Goal: Information Seeking & Learning: Find specific page/section

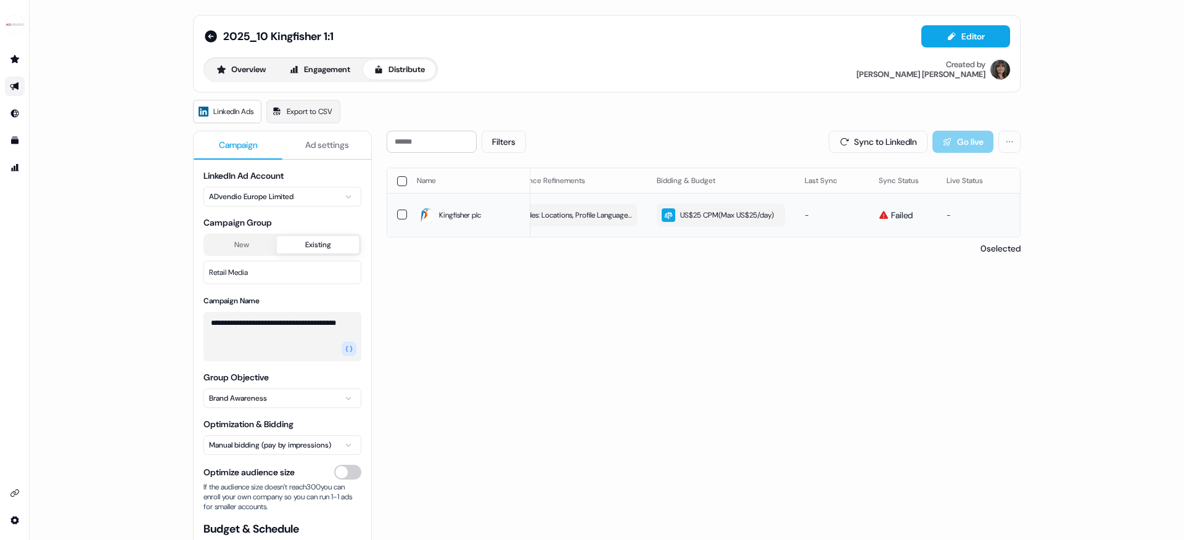
scroll to position [0, 349]
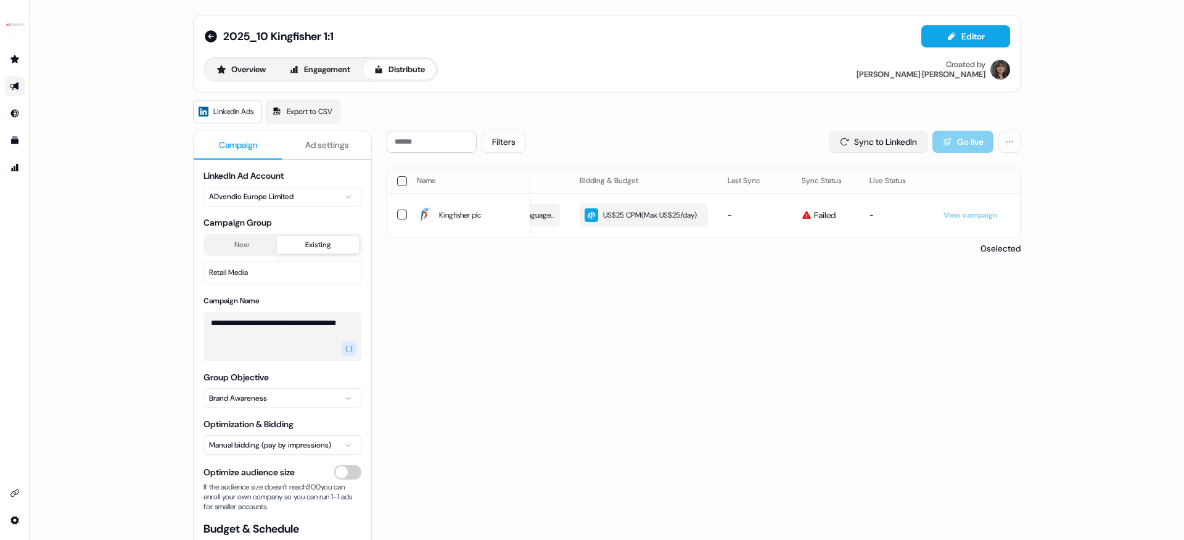
click at [879, 150] on button "Sync to LinkedIn" at bounding box center [878, 142] width 99 height 22
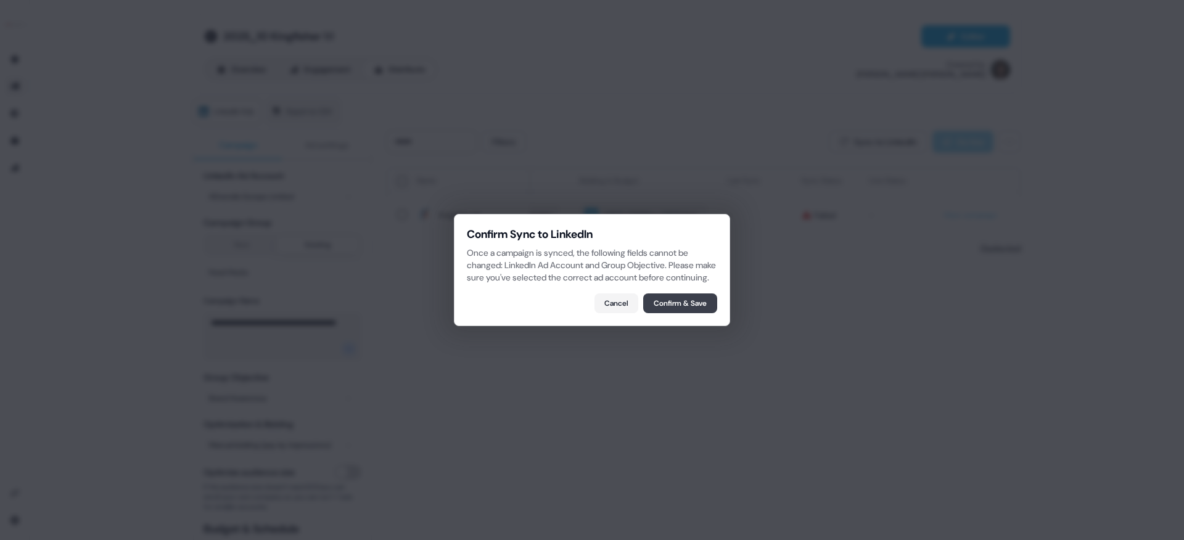
click at [696, 313] on button "Confirm & Save" at bounding box center [680, 304] width 74 height 20
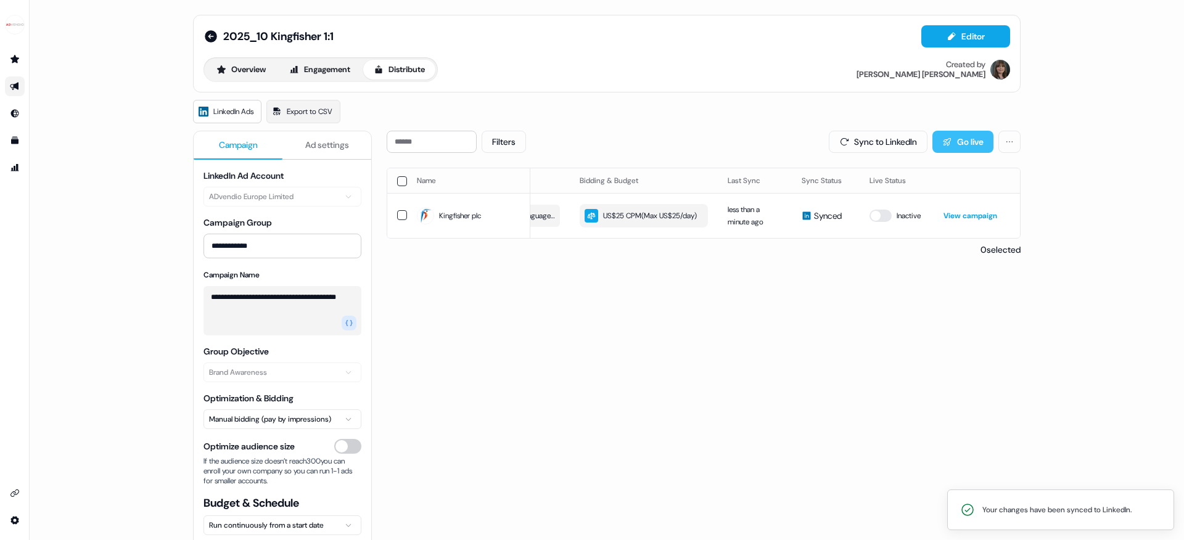
click at [942, 146] on icon at bounding box center [947, 142] width 10 height 10
click at [16, 60] on icon "Go to prospects" at bounding box center [14, 59] width 9 height 8
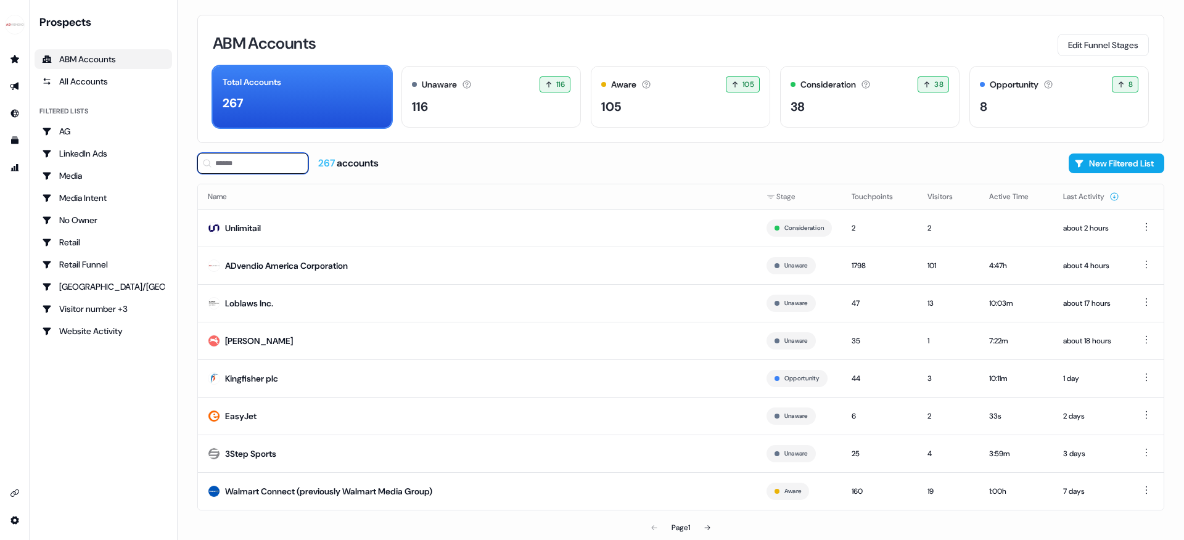
click at [247, 173] on input at bounding box center [252, 163] width 111 height 21
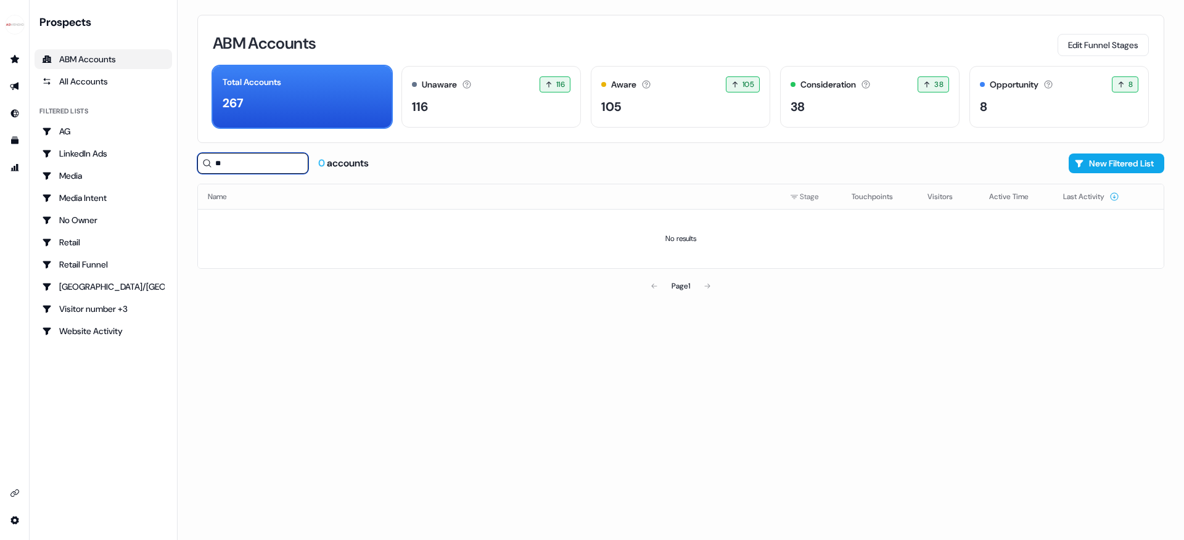
type input "*"
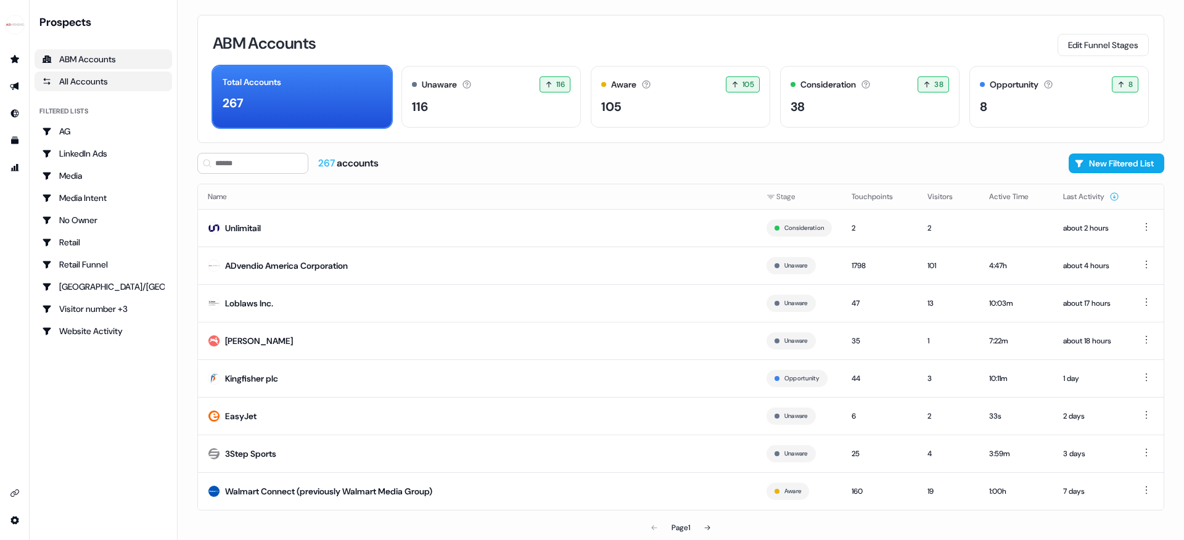
click at [96, 84] on div "All Accounts" at bounding box center [103, 81] width 123 height 12
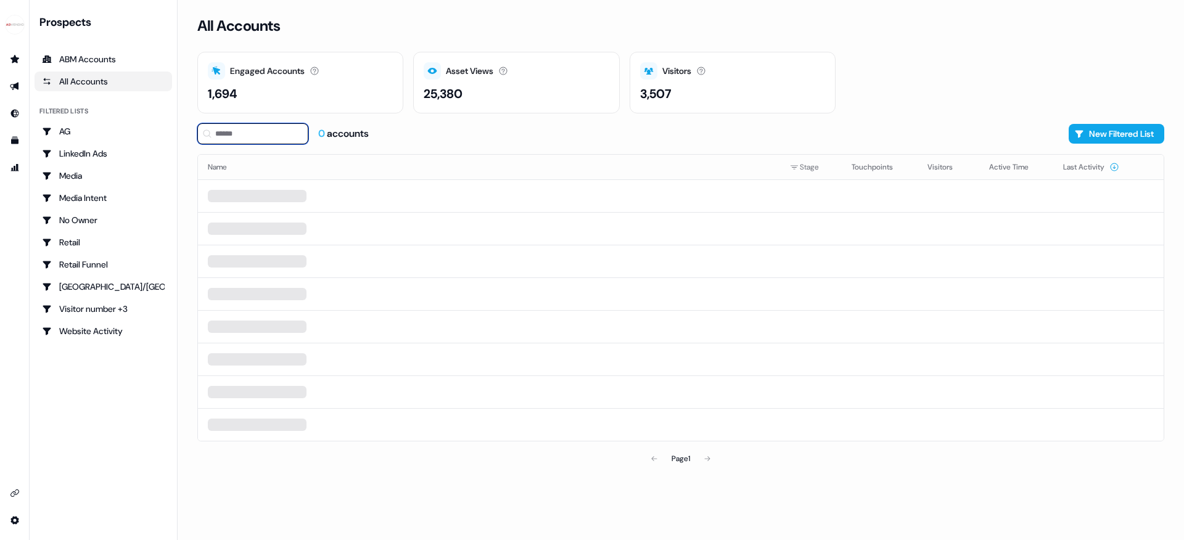
click at [243, 133] on input at bounding box center [252, 133] width 111 height 21
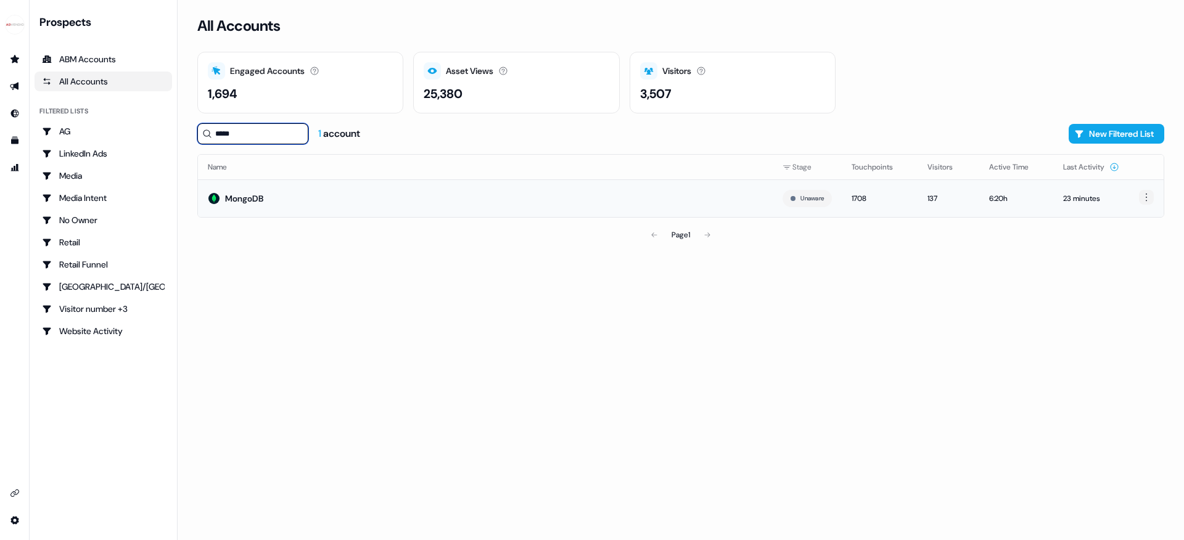
type input "*****"
click at [1147, 191] on html "For the best experience switch devices to a bigger screen. Go to [DOMAIN_NAME] …" at bounding box center [592, 270] width 1184 height 540
click at [1079, 196] on html "For the best experience switch devices to a bigger screen. Go to [DOMAIN_NAME] …" at bounding box center [592, 270] width 1184 height 540
click at [1146, 200] on html "For the best experience switch devices to a bigger screen. Go to [DOMAIN_NAME] …" at bounding box center [592, 270] width 1184 height 540
click at [1133, 221] on div "Hide" at bounding box center [1144, 220] width 73 height 20
